Goal: Task Accomplishment & Management: Use online tool/utility

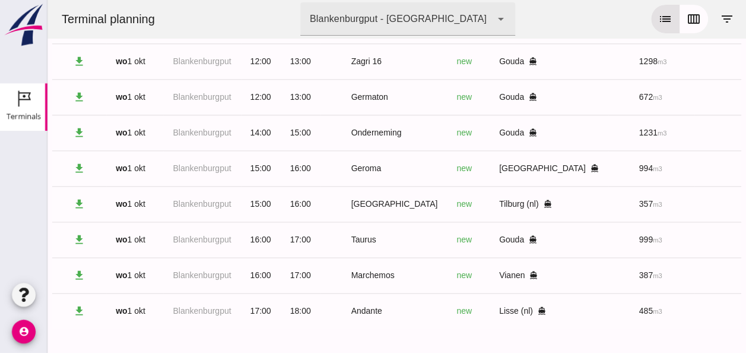
scroll to position [0, 318]
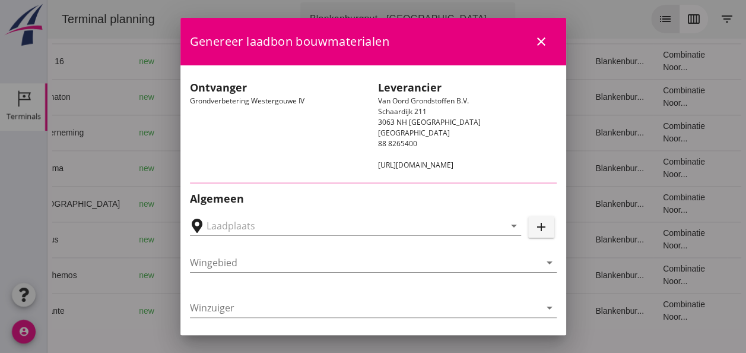
type input "Loswal Fa. J. Bos&Zonen, [GEOGRAPHIC_DATA]"
type input "Taurus"
type input "Rianne"
type input "999"
type input "Ontzilt oph.zand [75] (6120)"
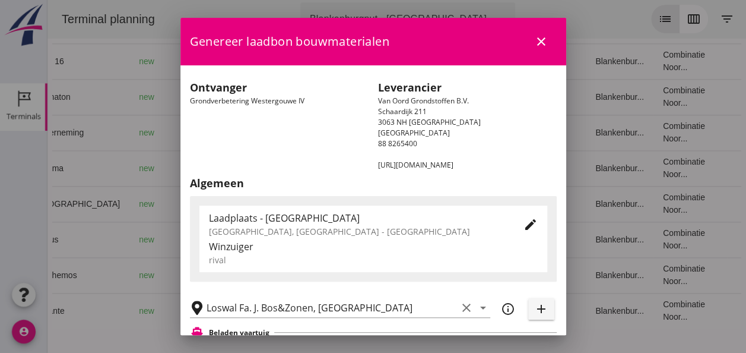
scroll to position [238, 0]
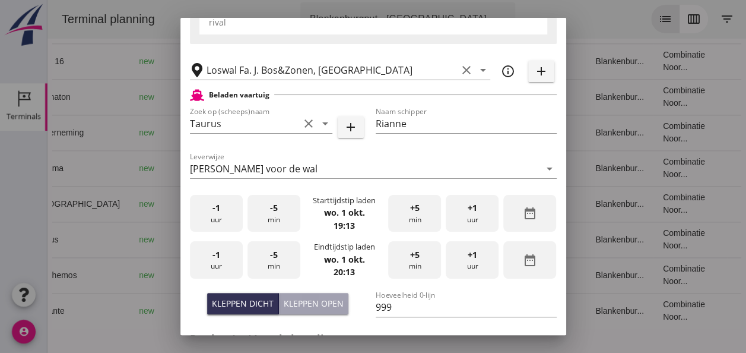
click at [407, 214] on div "+5 min" at bounding box center [414, 213] width 53 height 37
click at [220, 213] on div "-1 uur" at bounding box center [216, 213] width 53 height 37
click at [267, 218] on div "-5 min" at bounding box center [274, 213] width 53 height 37
click at [224, 264] on div "-1 uur" at bounding box center [216, 259] width 53 height 37
click at [411, 257] on span "+5" at bounding box center [415, 254] width 10 height 13
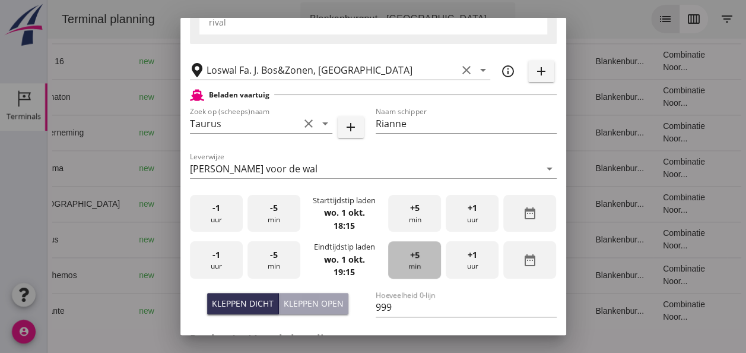
click at [411, 257] on span "+5" at bounding box center [415, 254] width 10 height 13
click at [270, 254] on span "-5" at bounding box center [274, 254] width 8 height 13
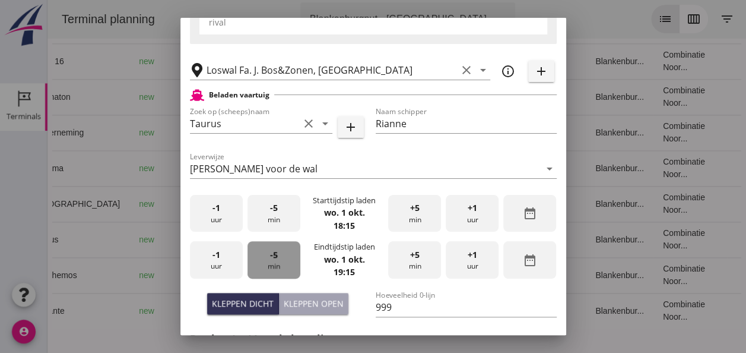
click at [270, 254] on span "-5" at bounding box center [274, 254] width 8 height 13
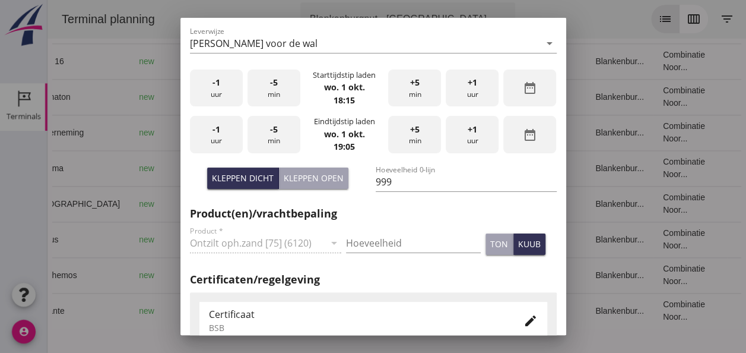
scroll to position [475, 0]
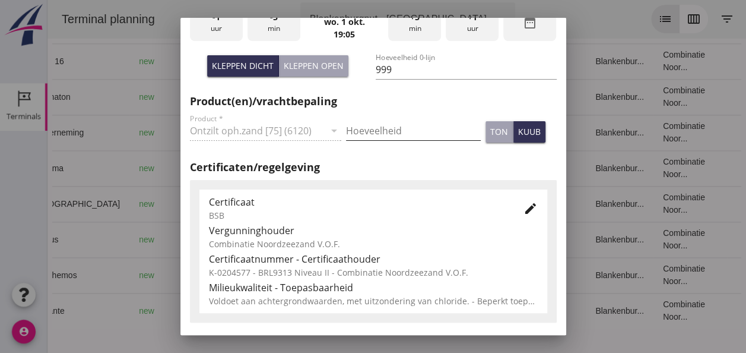
click at [374, 125] on input "Hoeveelheid" at bounding box center [413, 130] width 135 height 19
type input "999"
click at [518, 131] on div "kuub" at bounding box center [529, 131] width 23 height 12
click at [525, 208] on icon "edit" at bounding box center [531, 208] width 14 height 14
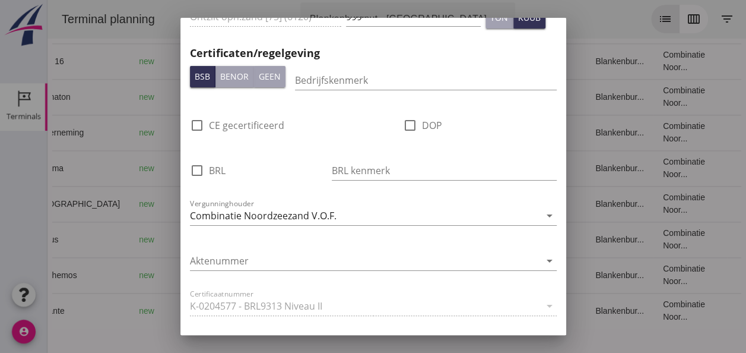
scroll to position [831, 0]
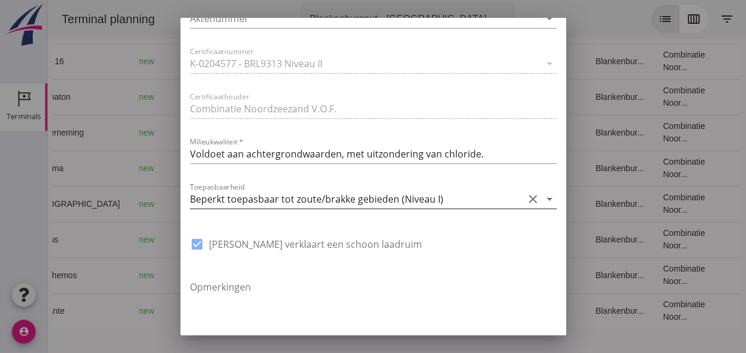
click at [543, 197] on icon "arrow_drop_down" at bounding box center [550, 199] width 14 height 14
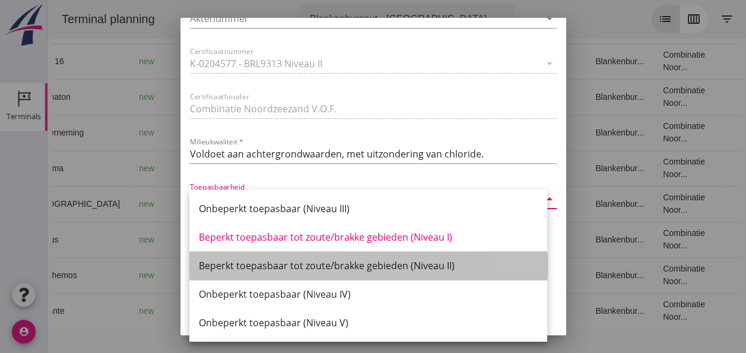
click at [431, 266] on div "Beperkt toepasbaar tot zoute/brakke gebieden (Niveau II)" at bounding box center [368, 265] width 339 height 14
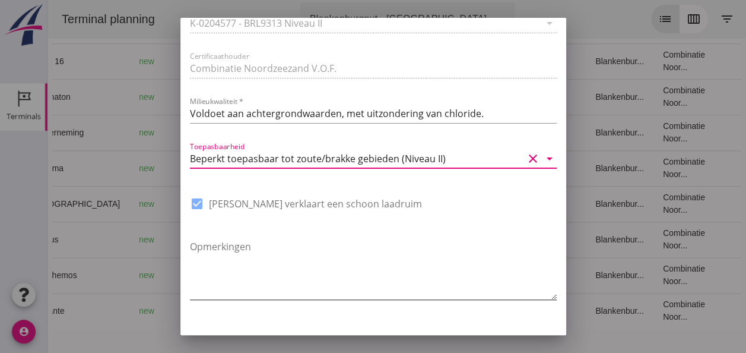
scroll to position [900, 0]
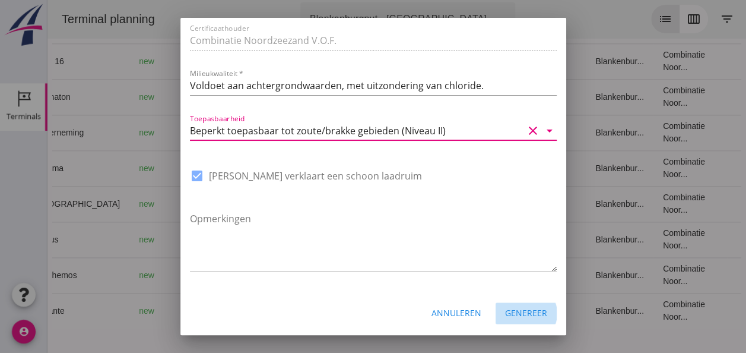
click at [512, 311] on div "Genereer" at bounding box center [526, 312] width 42 height 12
